Goal: Information Seeking & Learning: Learn about a topic

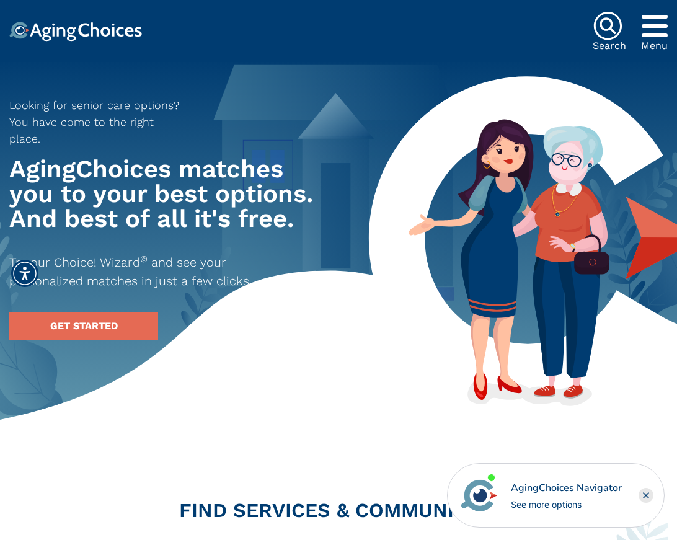
click at [656, 26] on icon "Popover trigger" at bounding box center [655, 26] width 26 height 30
drag, startPoint x: 399, startPoint y: 208, endPoint x: 396, endPoint y: 213, distance: 6.4
click at [399, 208] on div "Looking for senior care options? You have come to the right place. AgingChoices…" at bounding box center [338, 214] width 677 height 254
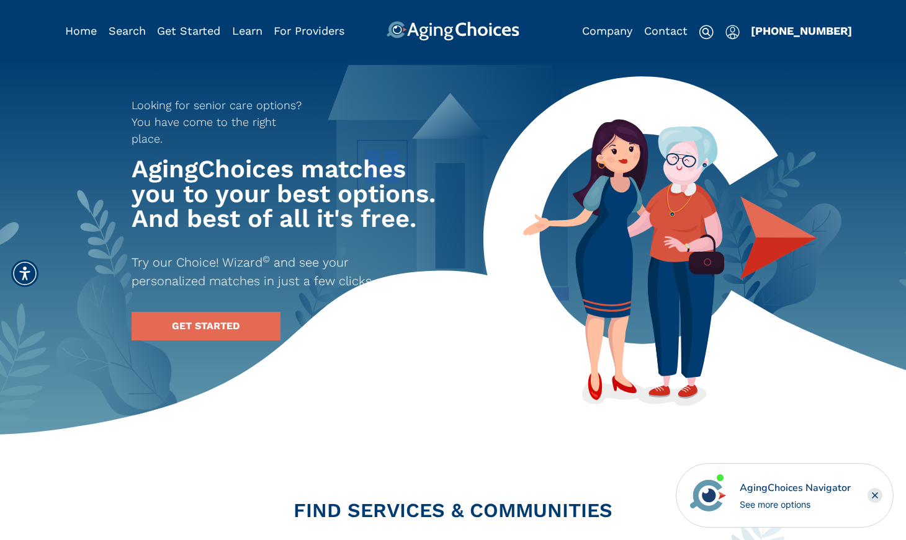
click at [677, 489] on div "AgingChoices Navigator" at bounding box center [794, 488] width 111 height 15
click at [91, 32] on link "Home" at bounding box center [81, 30] width 32 height 13
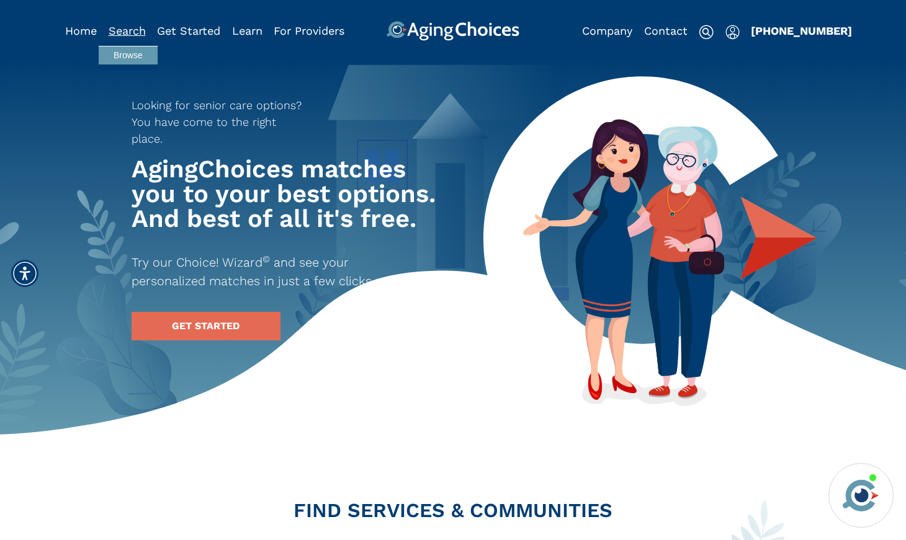
click at [140, 34] on link "Search" at bounding box center [127, 30] width 37 height 13
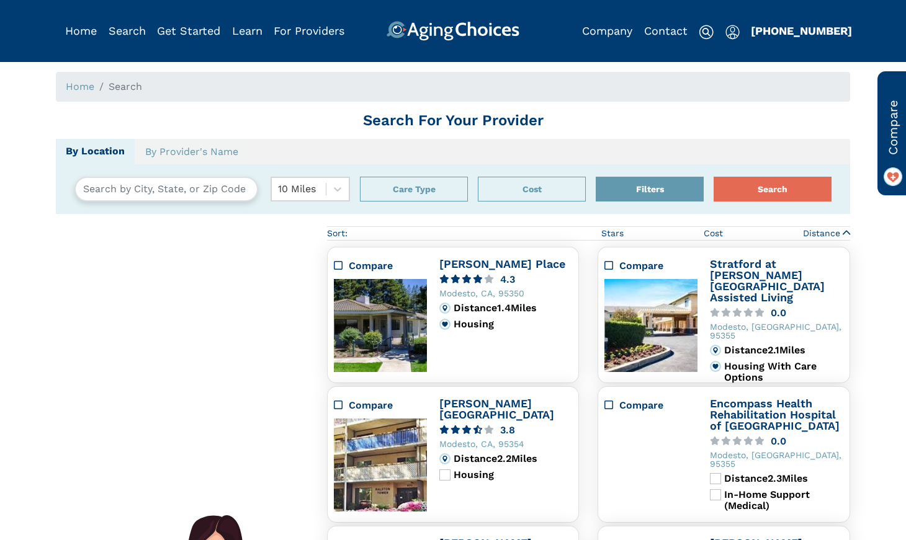
type input "Modesto, California, USA 95350"
drag, startPoint x: 0, startPoint y: 0, endPoint x: 179, endPoint y: 36, distance: 182.8
click at [179, 36] on link "Get Started" at bounding box center [188, 30] width 63 height 13
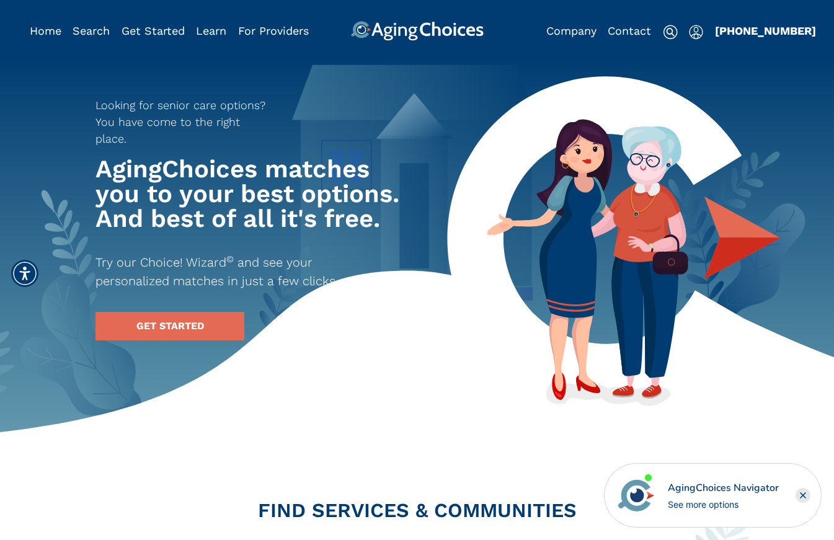
click at [698, 32] on img "Popover trigger" at bounding box center [696, 32] width 14 height 15
click at [615, 33] on link "Contact" at bounding box center [629, 30] width 43 height 13
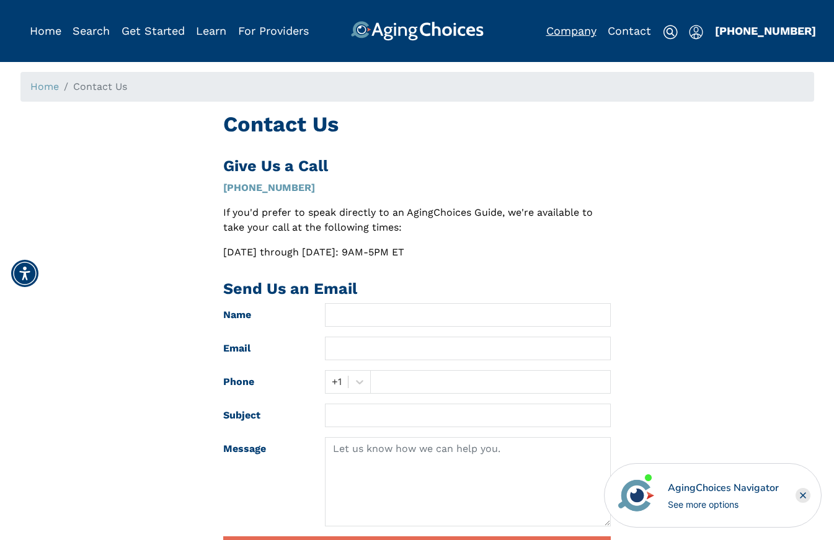
click at [573, 32] on link "Company" at bounding box center [571, 30] width 50 height 13
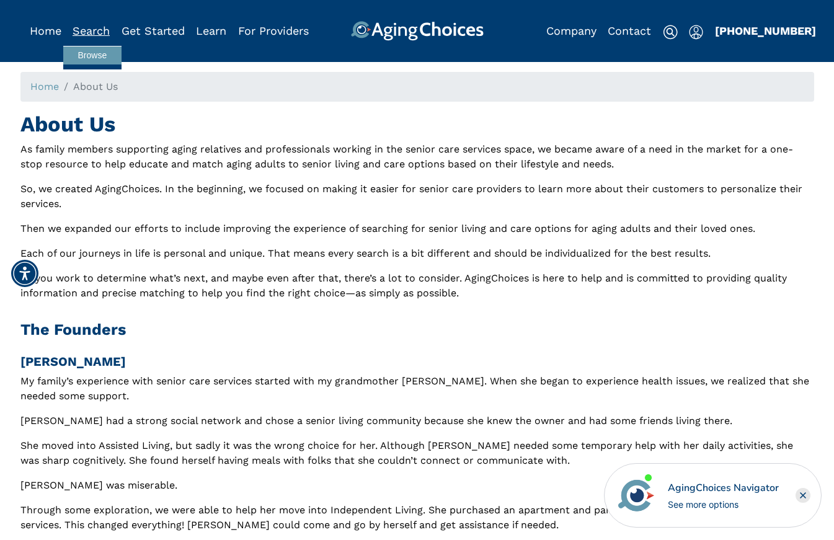
click at [98, 32] on link "Search" at bounding box center [91, 30] width 37 height 13
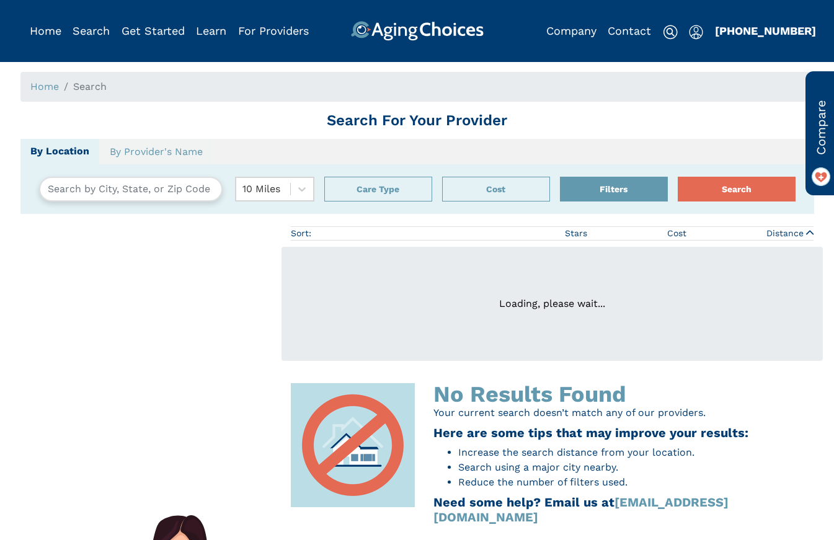
type input "Modesto, [US_STATE], [GEOGRAPHIC_DATA] 95350"
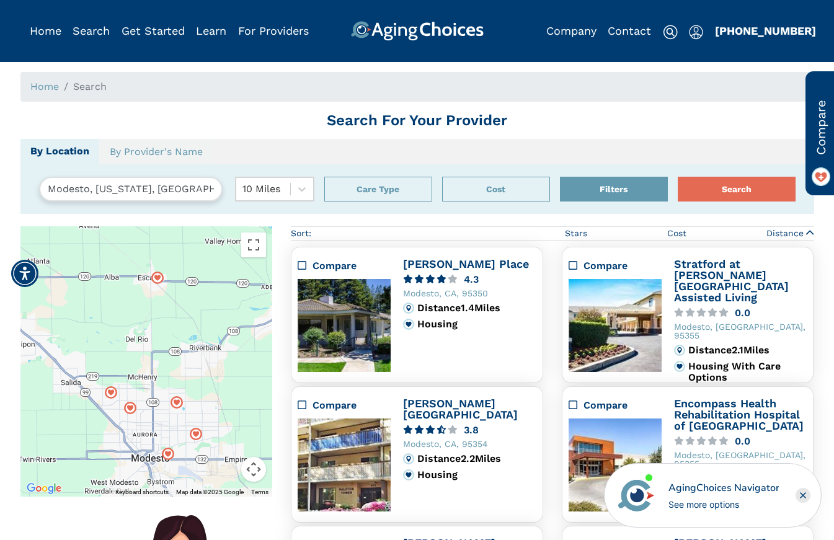
click at [45, 42] on header "Home Search Browse Get Started Learn For Providers Company Contact Sign In Sign…" at bounding box center [417, 31] width 834 height 62
click at [96, 84] on span "Search" at bounding box center [89, 87] width 33 height 12
drag, startPoint x: 112, startPoint y: 88, endPoint x: 73, endPoint y: 99, distance: 40.0
click at [73, 99] on ol "Home Search" at bounding box center [417, 87] width 794 height 30
click at [111, 92] on ol "Home Search" at bounding box center [417, 87] width 794 height 30
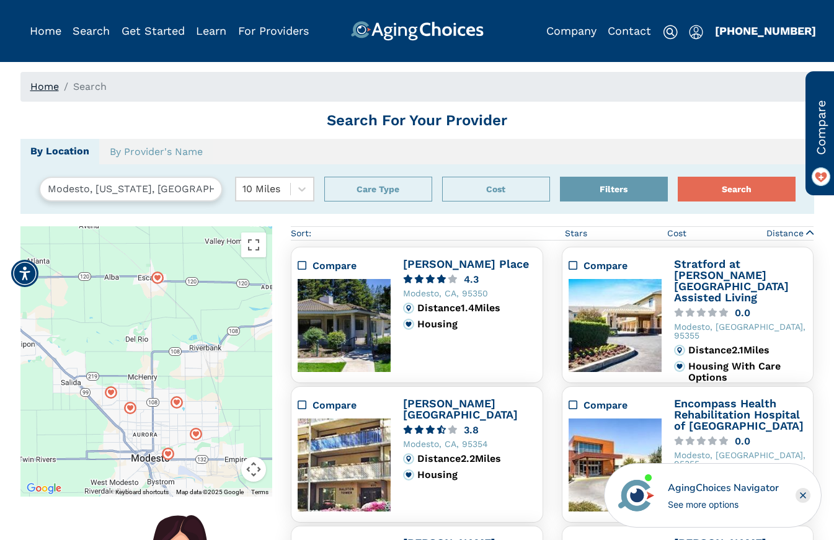
click at [43, 87] on link "Home" at bounding box center [44, 87] width 29 height 12
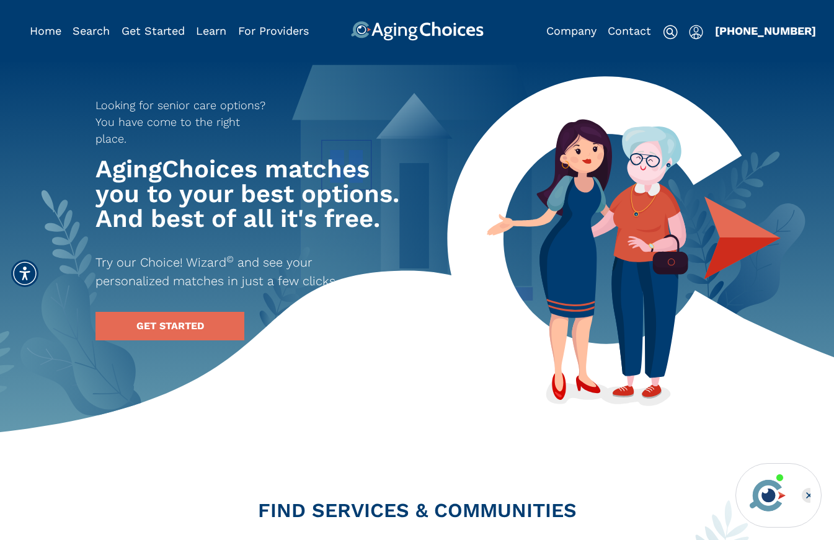
click at [666, 39] on img at bounding box center [670, 32] width 15 height 15
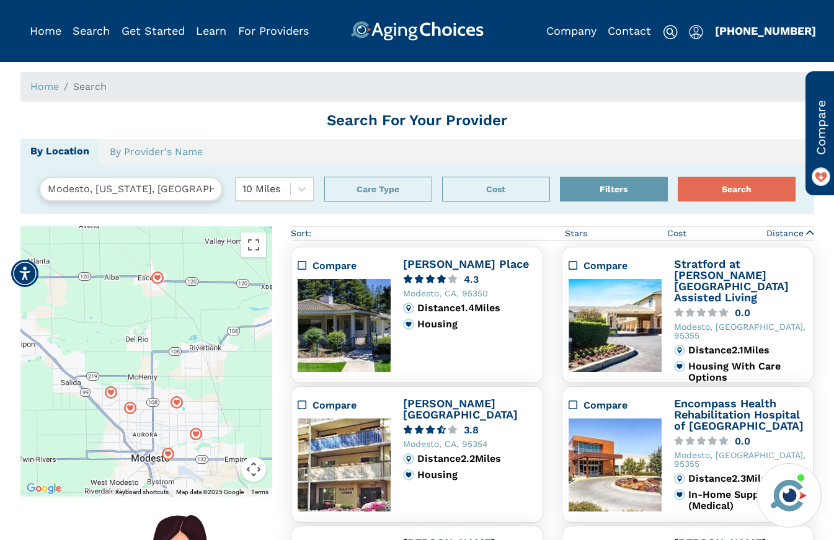
click at [122, 89] on ol "Home Search" at bounding box center [417, 87] width 794 height 30
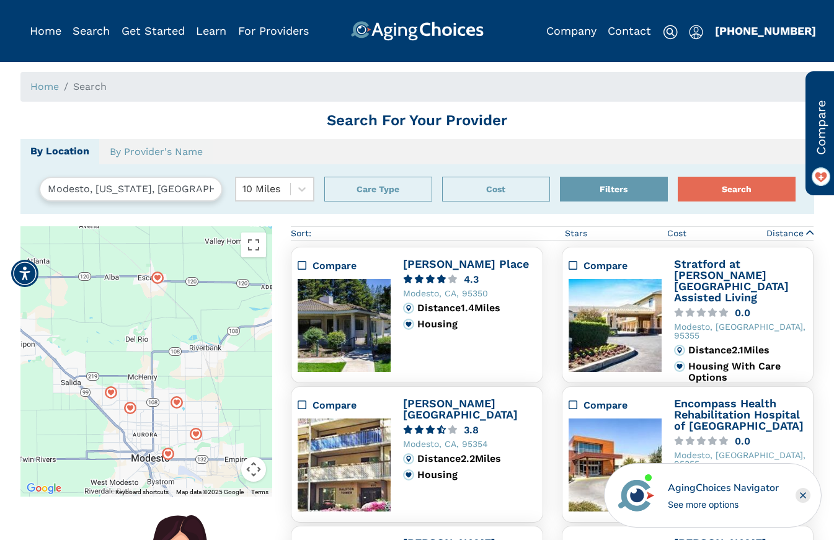
click at [84, 84] on span "Search" at bounding box center [89, 87] width 33 height 12
click at [86, 84] on span "Search" at bounding box center [89, 87] width 33 height 12
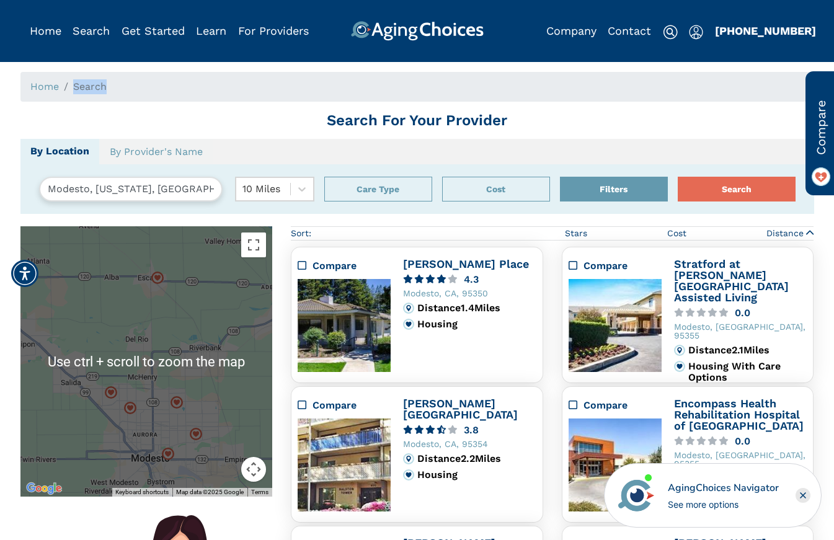
click at [160, 91] on ol "Home Search" at bounding box center [417, 87] width 794 height 30
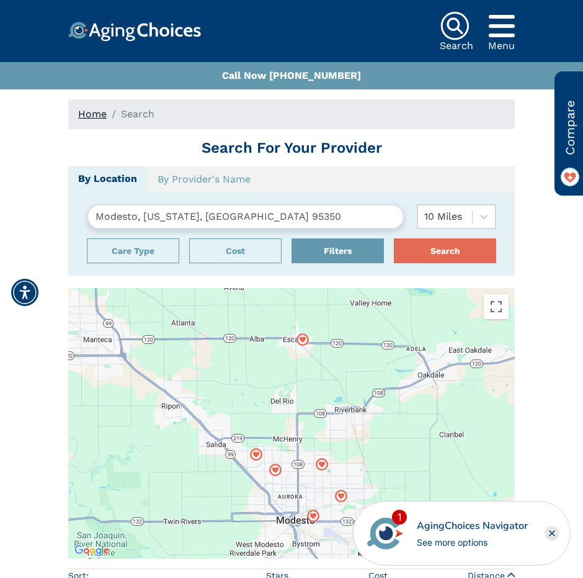
click at [92, 117] on link "Home" at bounding box center [92, 114] width 29 height 12
